Goal: Task Accomplishment & Management: Manage account settings

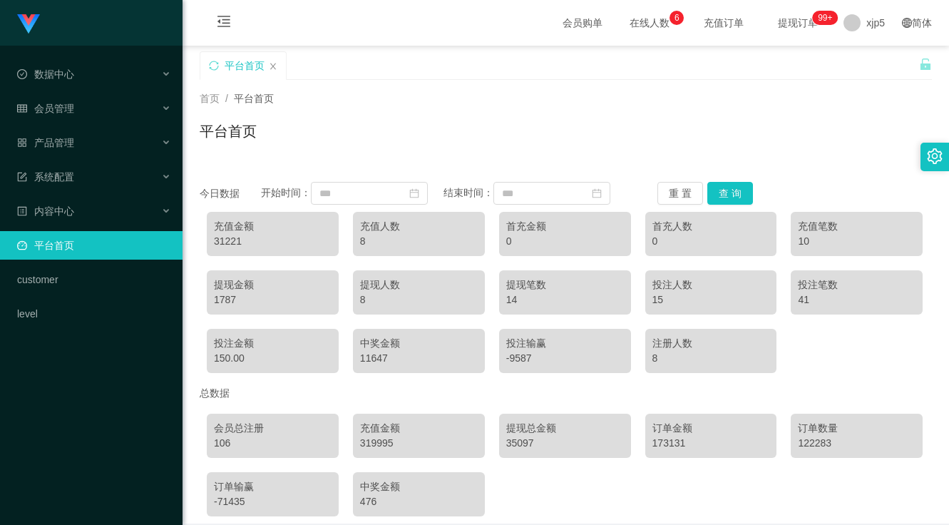
scroll to position [65, 0]
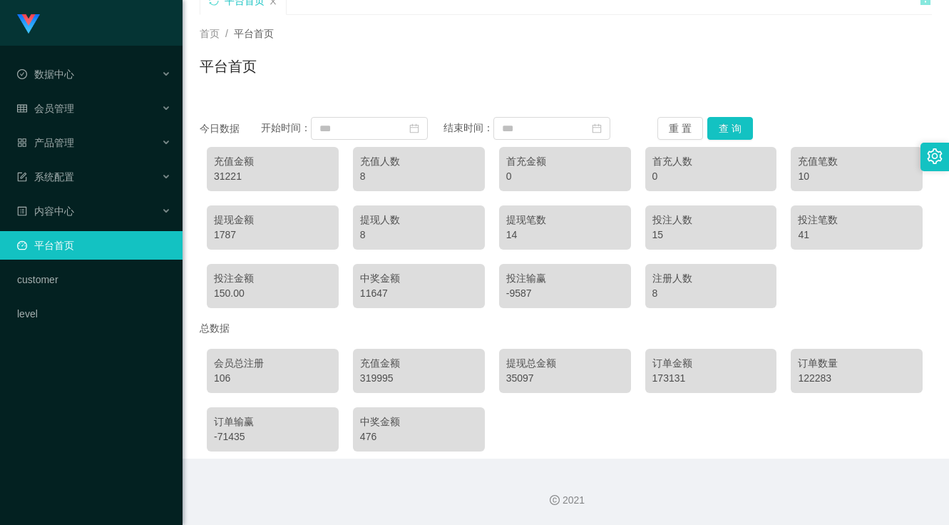
click at [862, 25] on div "首页 / 平台首页 / 平台首页" at bounding box center [565, 57] width 766 height 85
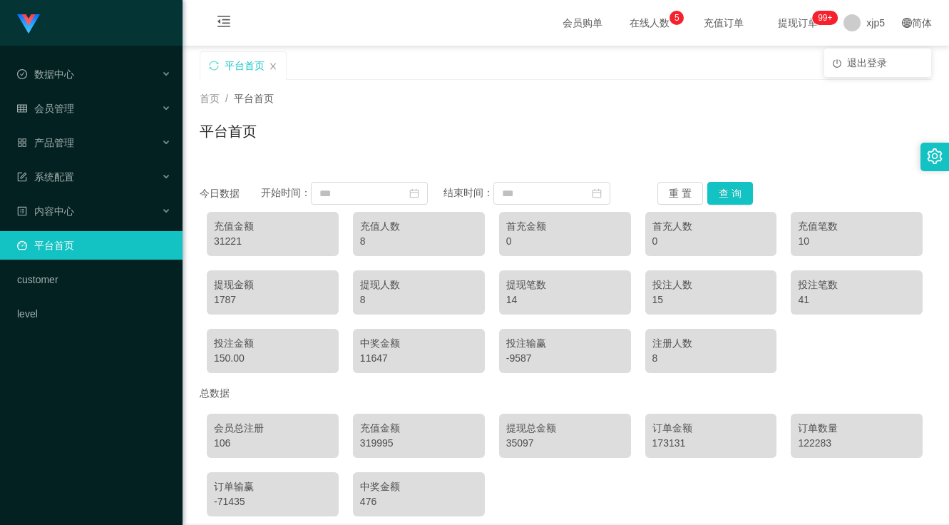
click at [780, 23] on span "提现订单 99+" at bounding box center [797, 23] width 54 height 10
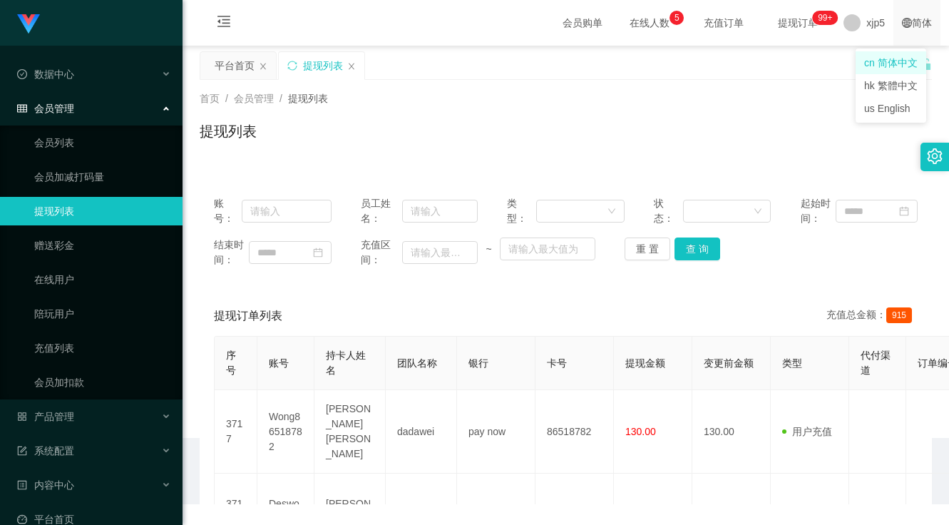
click at [893, 27] on div "简体" at bounding box center [916, 23] width 47 height 46
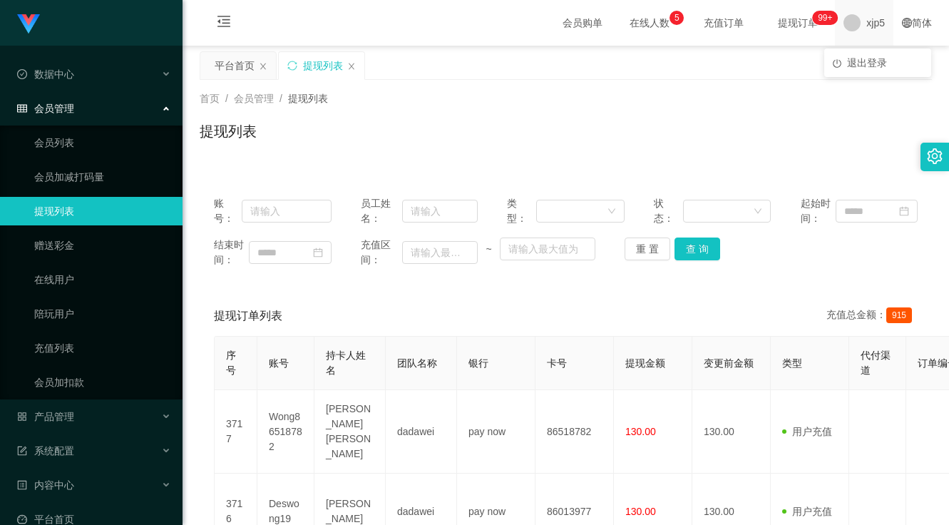
click at [866, 31] on span "xjp5" at bounding box center [875, 23] width 19 height 46
click at [862, 70] on li "退出登录" at bounding box center [877, 62] width 107 height 23
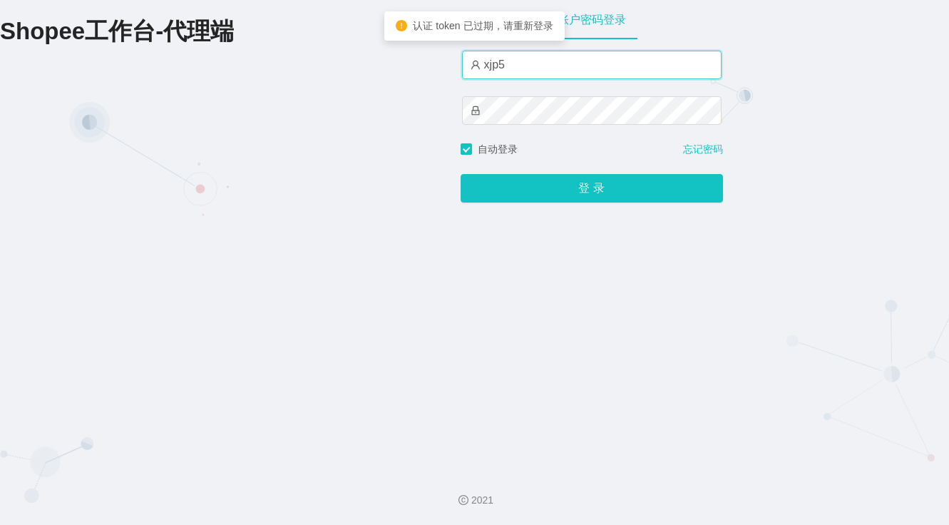
click at [536, 76] on input "xjp5" at bounding box center [591, 65] width 259 height 29
type input "xjp1"
click at [460, 174] on button "登 录" at bounding box center [591, 188] width 262 height 29
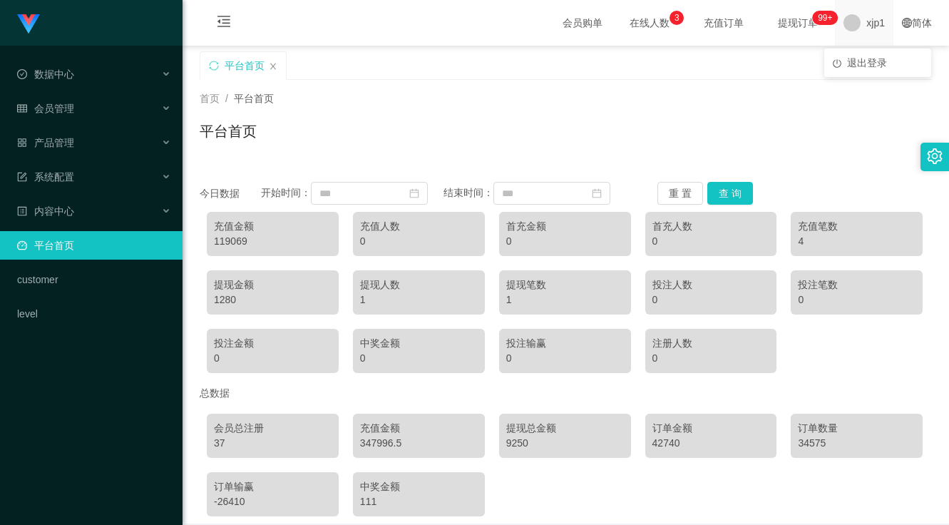
click at [866, 29] on span "xjp1" at bounding box center [875, 23] width 19 height 46
click at [860, 61] on span "退出登录" at bounding box center [867, 62] width 40 height 11
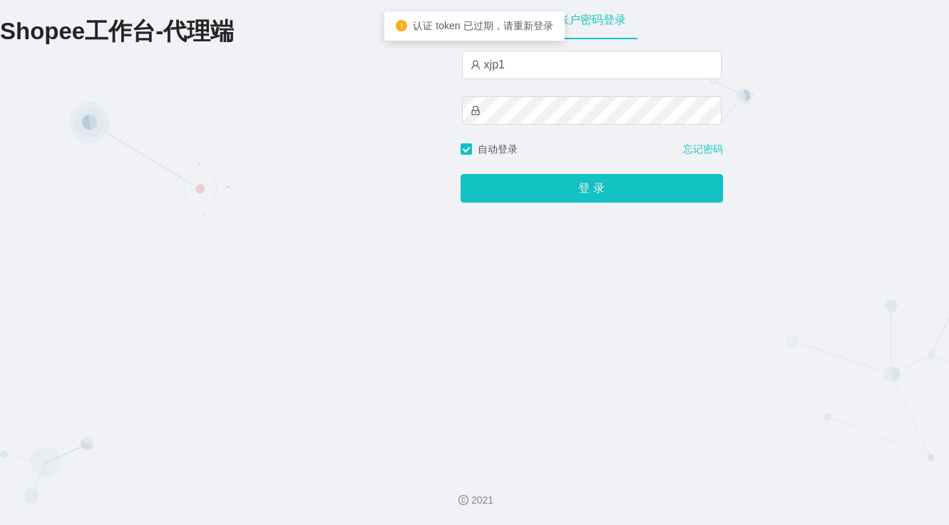
click at [540, 81] on div "xjp1" at bounding box center [591, 96] width 259 height 91
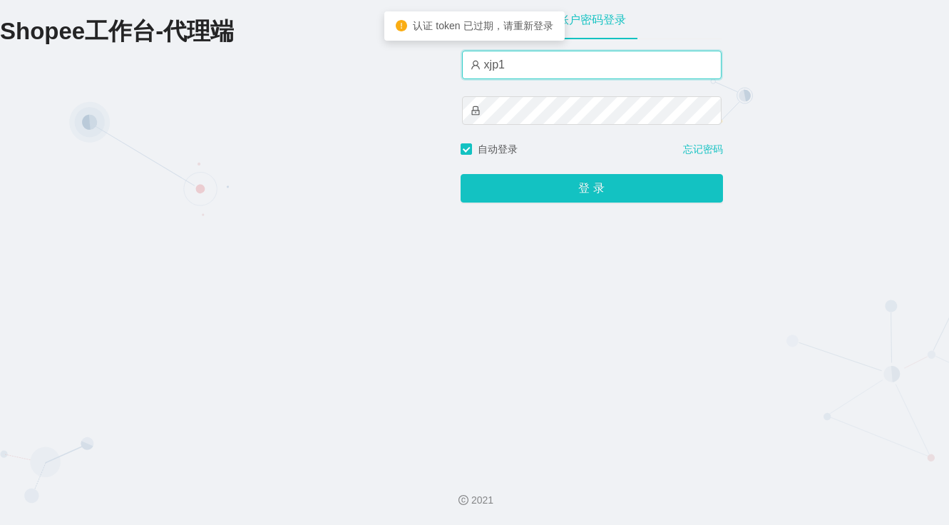
drag, startPoint x: 537, startPoint y: 69, endPoint x: 545, endPoint y: 71, distance: 8.0
click at [537, 69] on input "xjp1" at bounding box center [591, 65] width 259 height 29
type input "xjp6"
click at [460, 174] on button "登 录" at bounding box center [591, 188] width 262 height 29
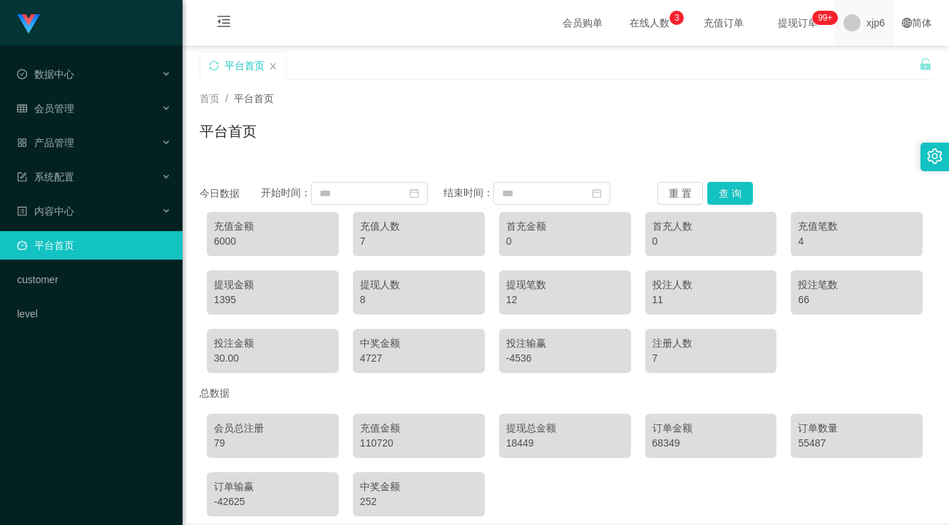
click at [866, 32] on span "xjp6" at bounding box center [875, 23] width 19 height 46
click at [839, 67] on icon "图标: poweroff" at bounding box center [836, 63] width 9 height 9
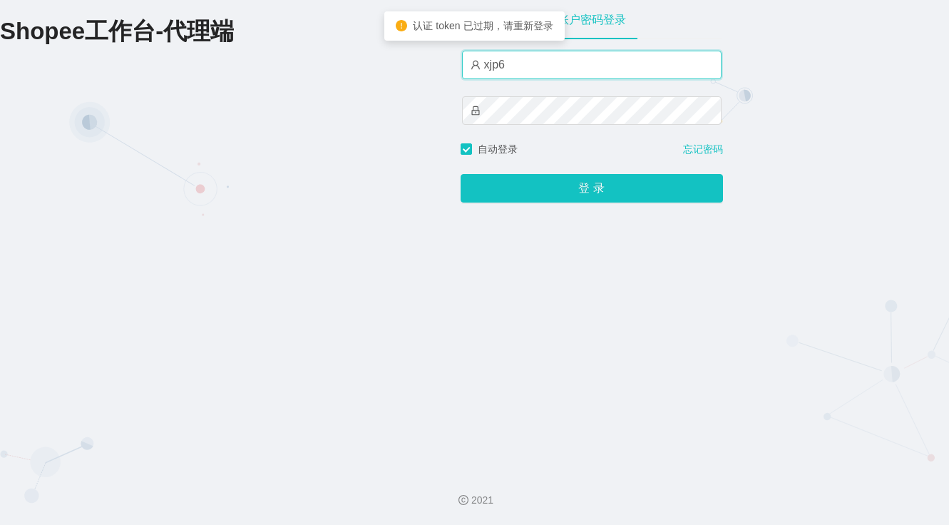
click at [520, 62] on input "xjp6" at bounding box center [591, 65] width 259 height 29
type input "xjp3"
click at [460, 174] on button "登 录" at bounding box center [591, 188] width 262 height 29
